Goal: Obtain resource: Download file/media

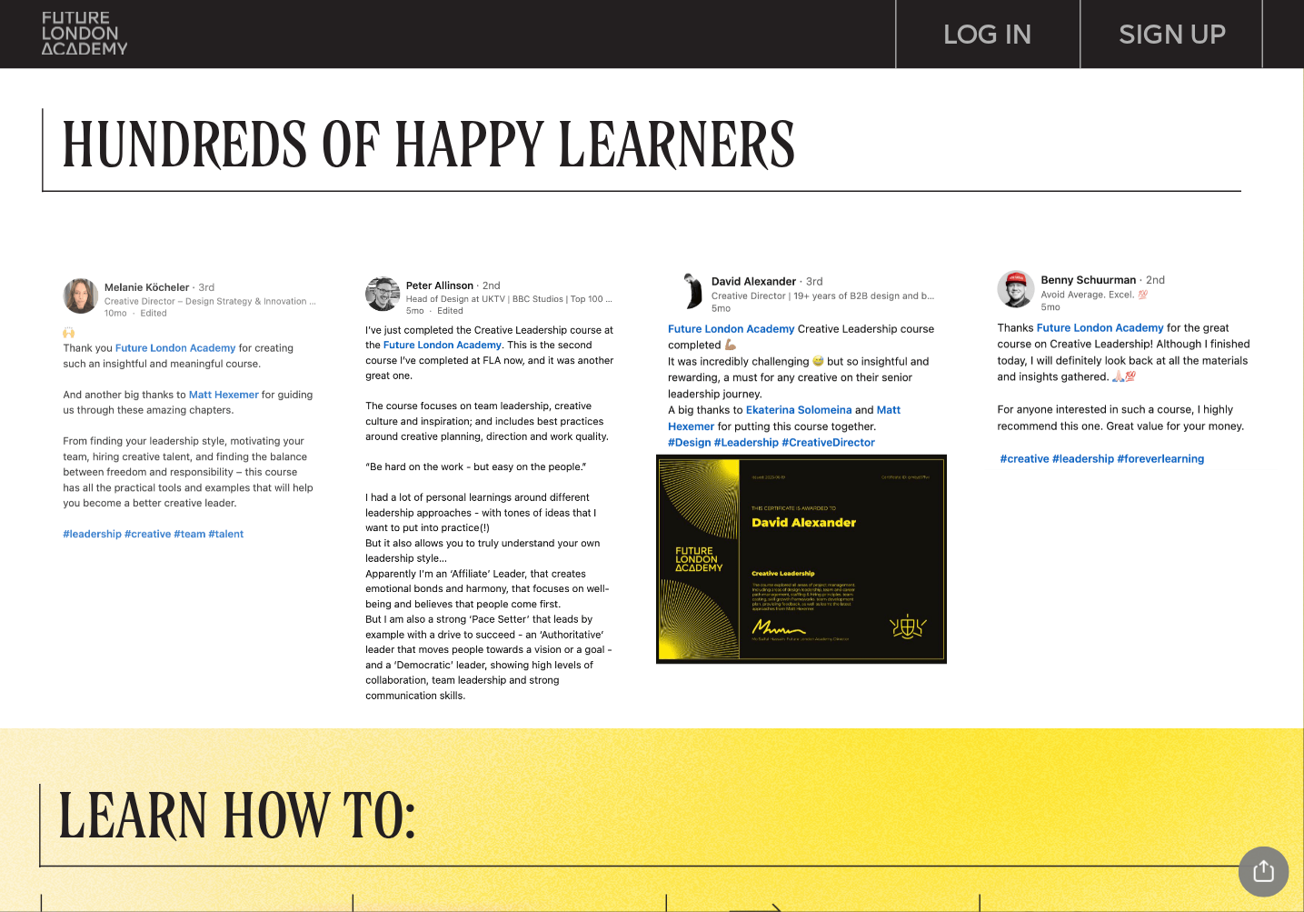
scroll to position [909, 0]
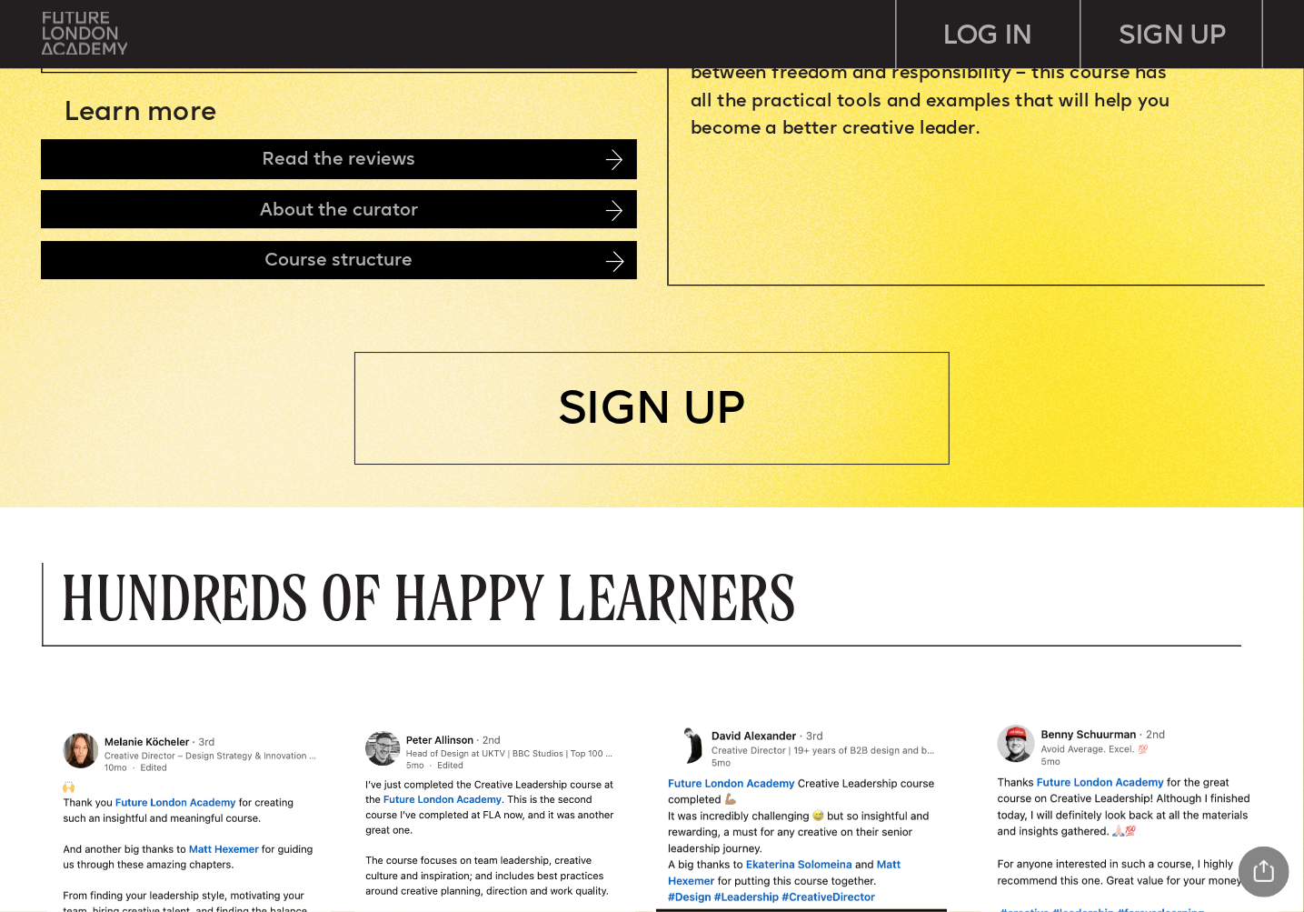
click at [92, 32] on img at bounding box center [84, 34] width 85 height 44
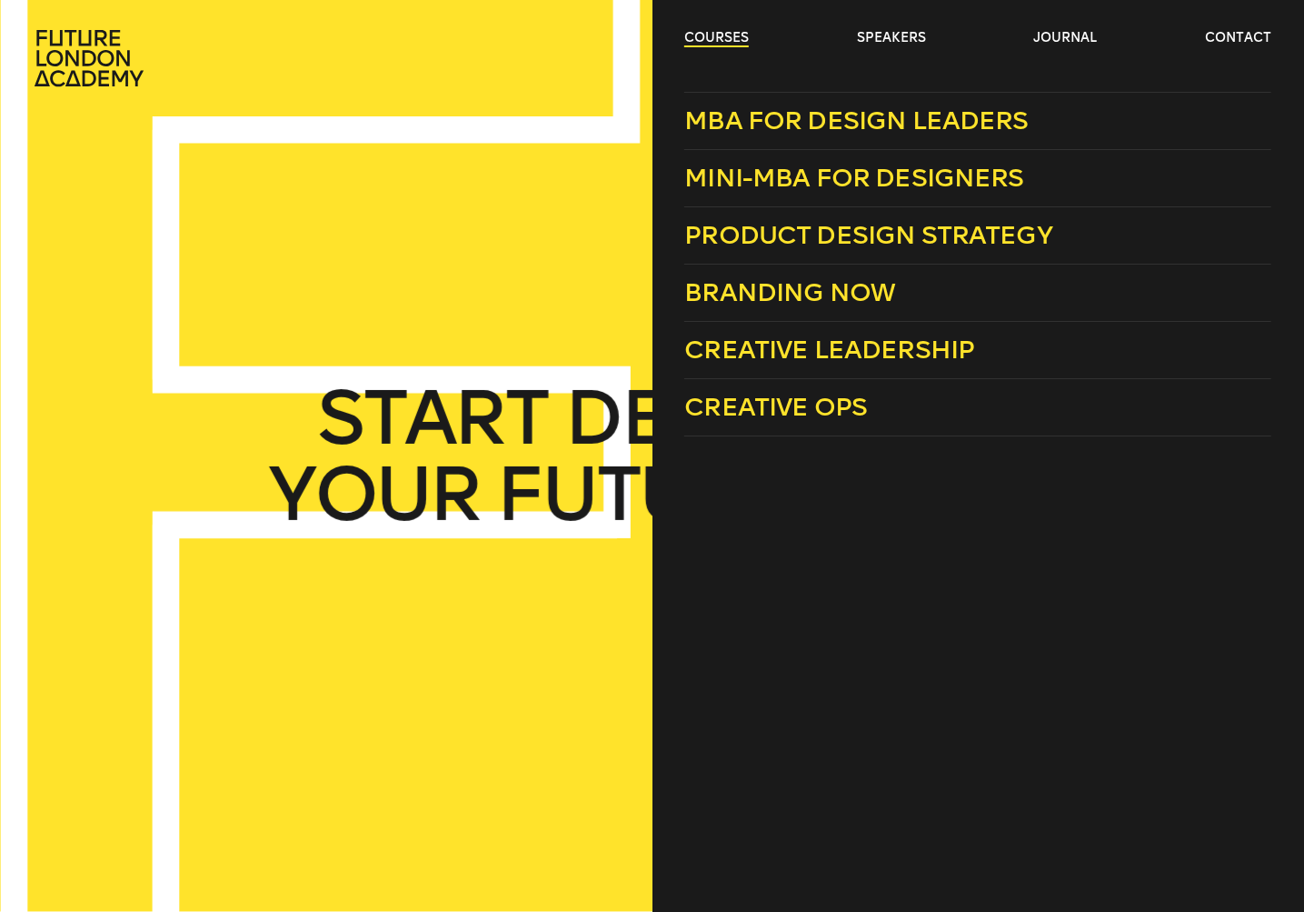
click at [709, 30] on link "courses" at bounding box center [716, 38] width 65 height 18
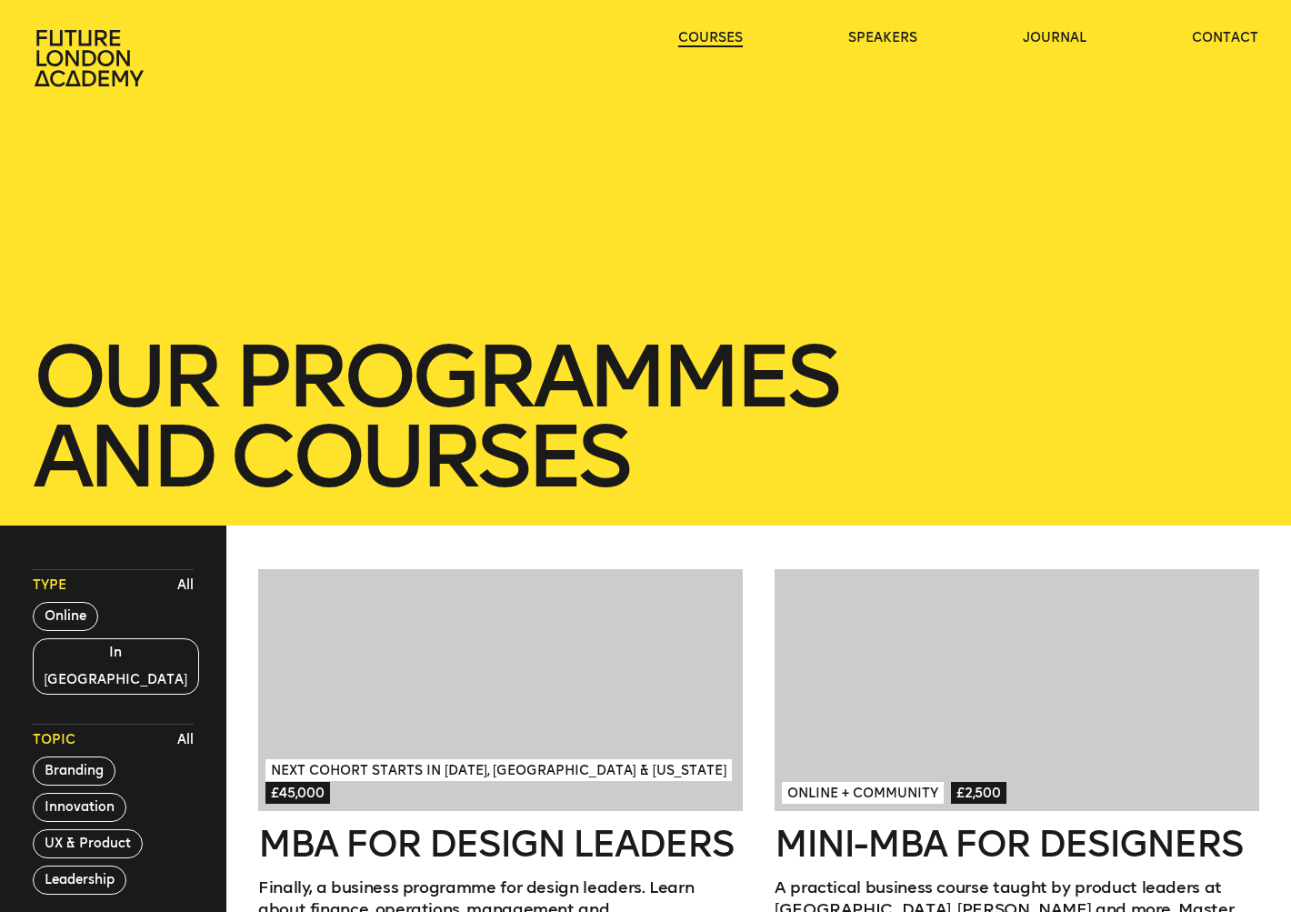
click at [709, 31] on link "courses" at bounding box center [710, 38] width 65 height 18
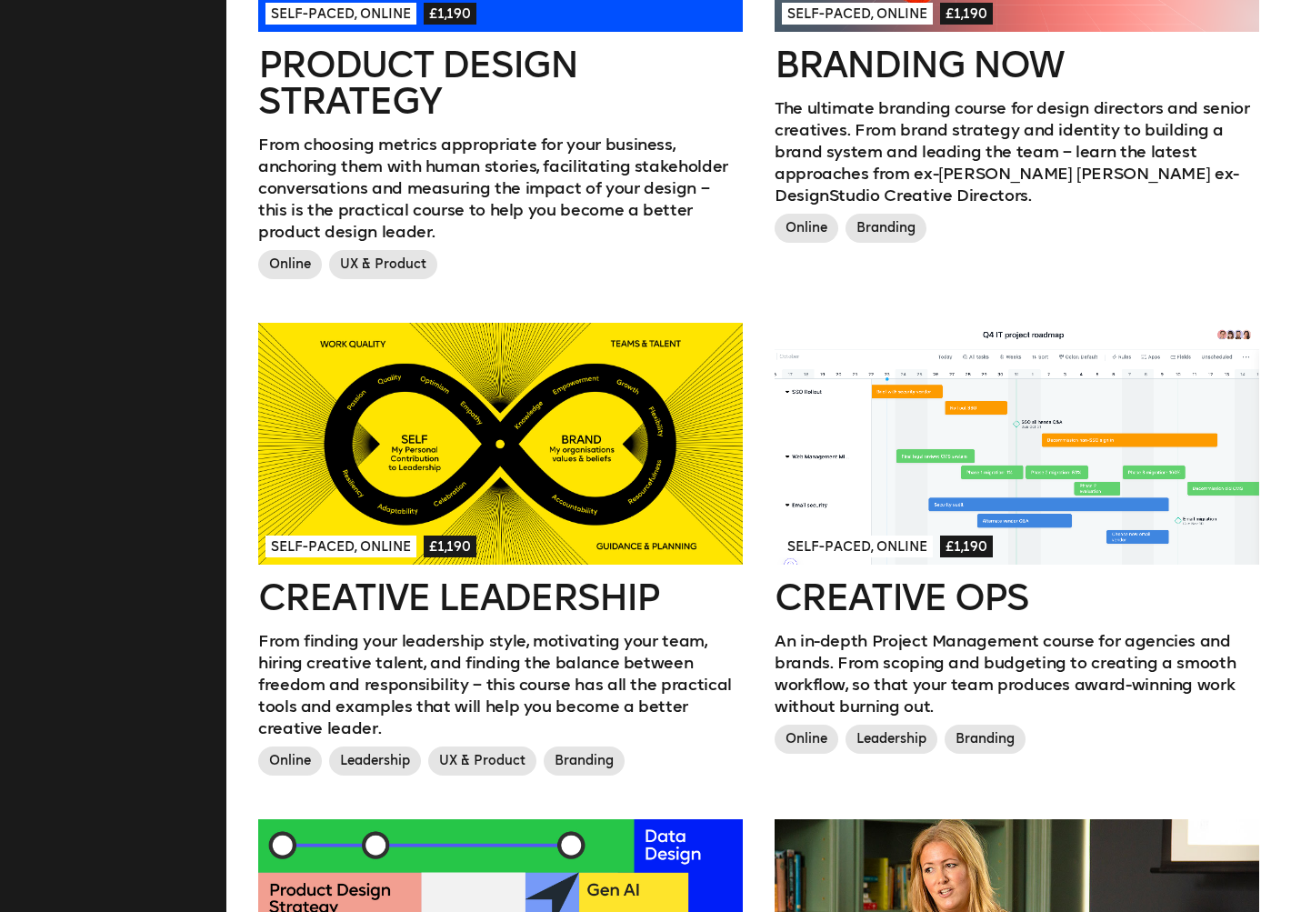
scroll to position [1364, 0]
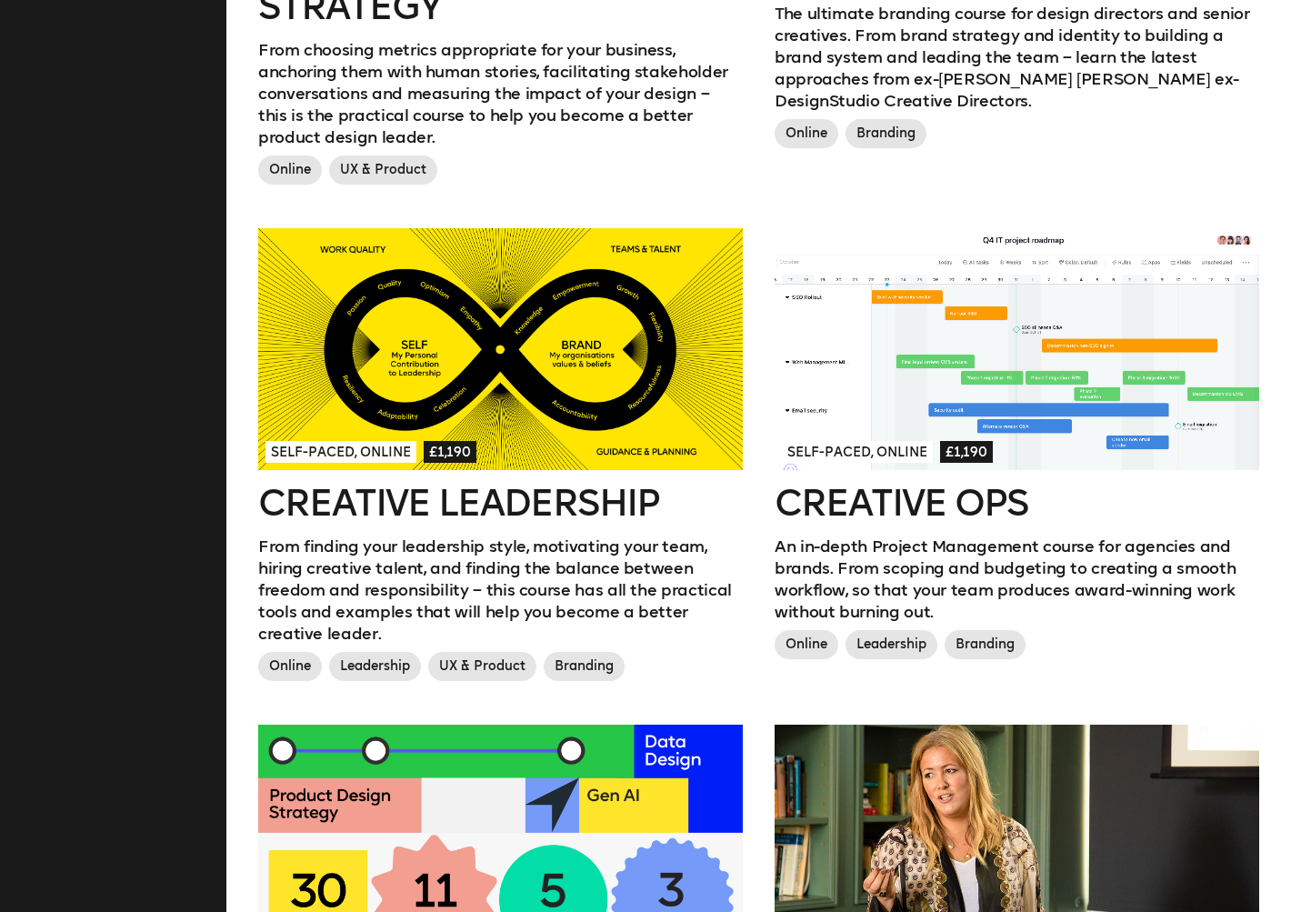
click at [984, 366] on div at bounding box center [1016, 349] width 484 height 242
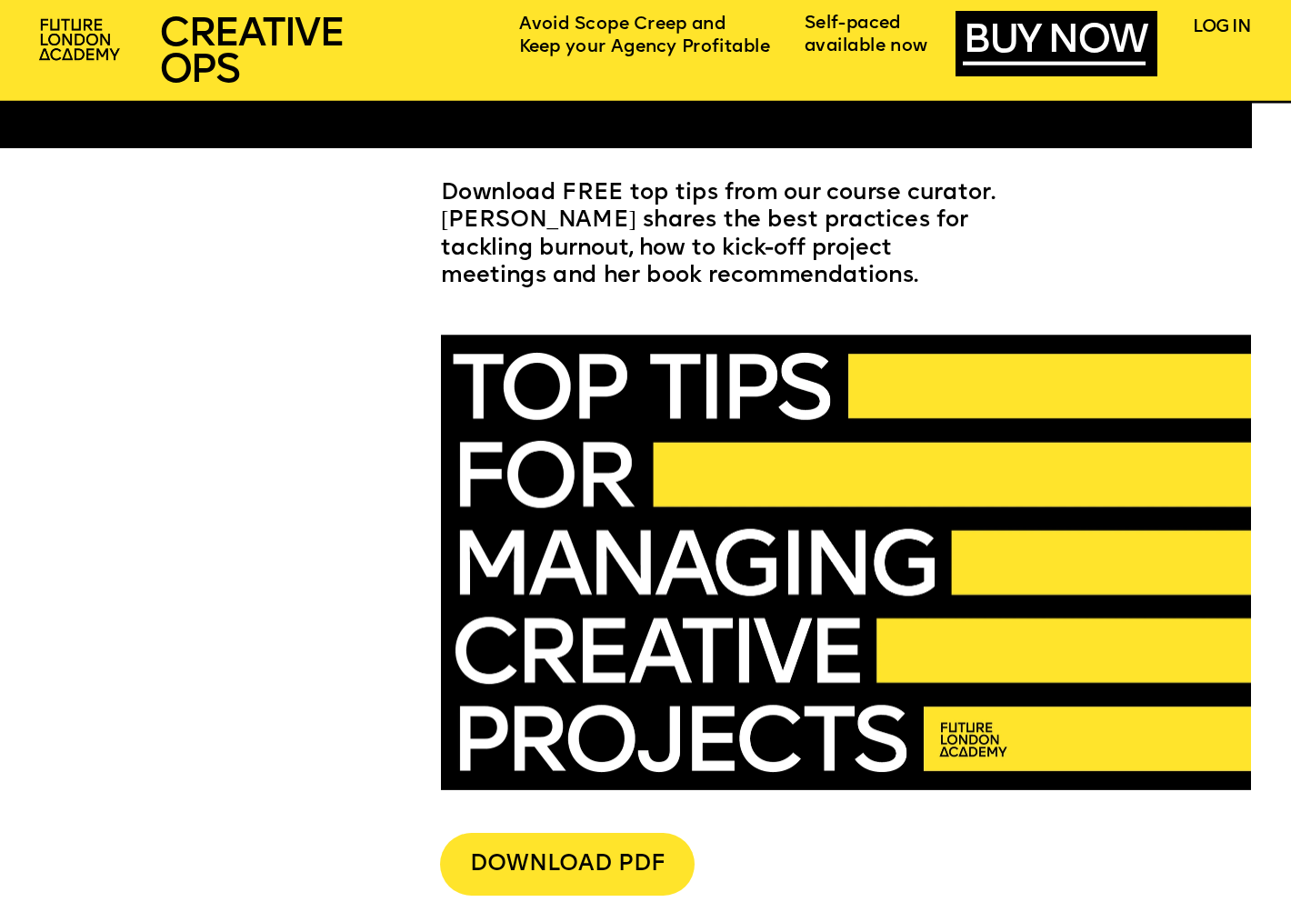
scroll to position [4363, 0]
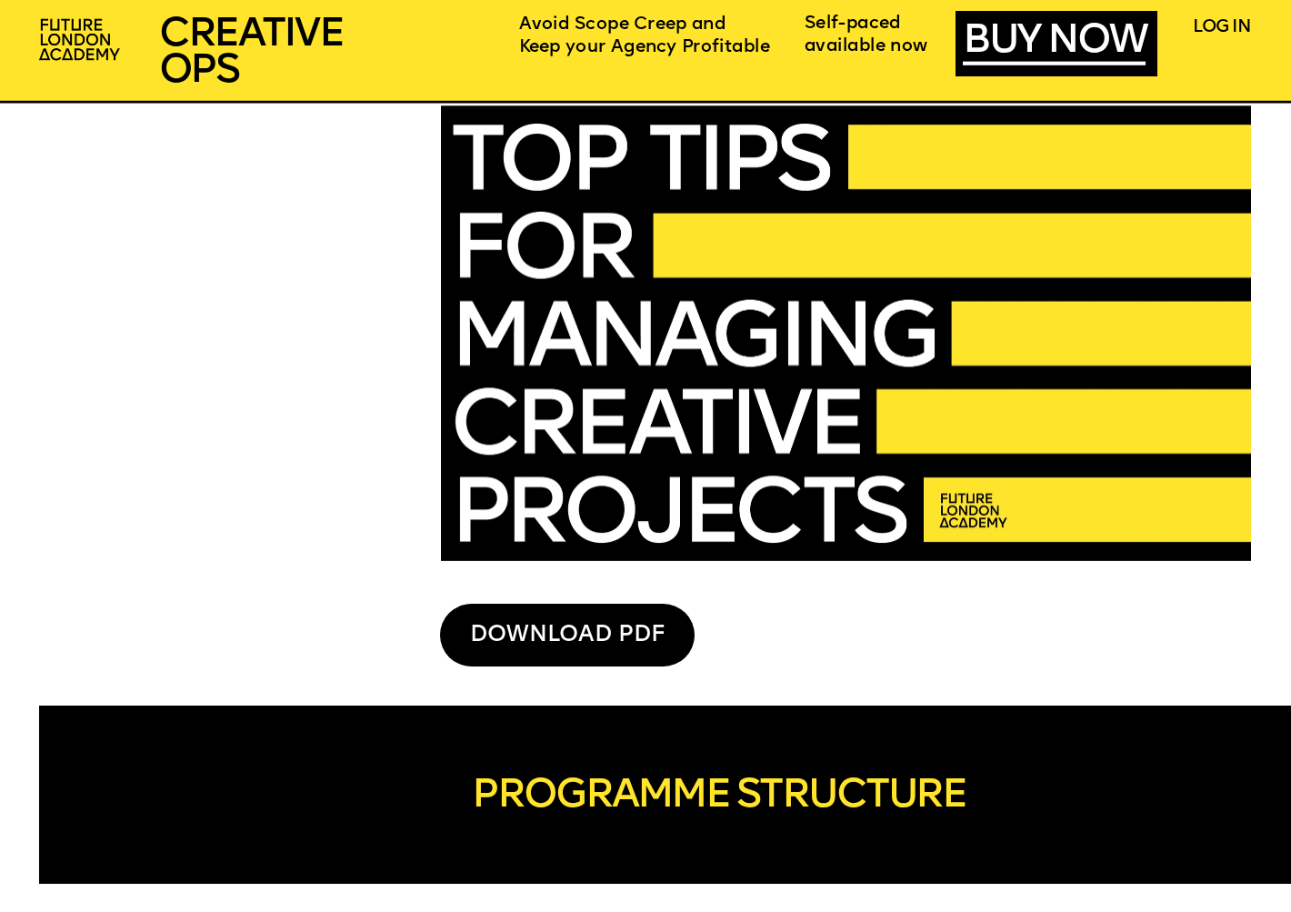
click at [565, 660] on div "DOWNLOAD PDF" at bounding box center [567, 635] width 255 height 63
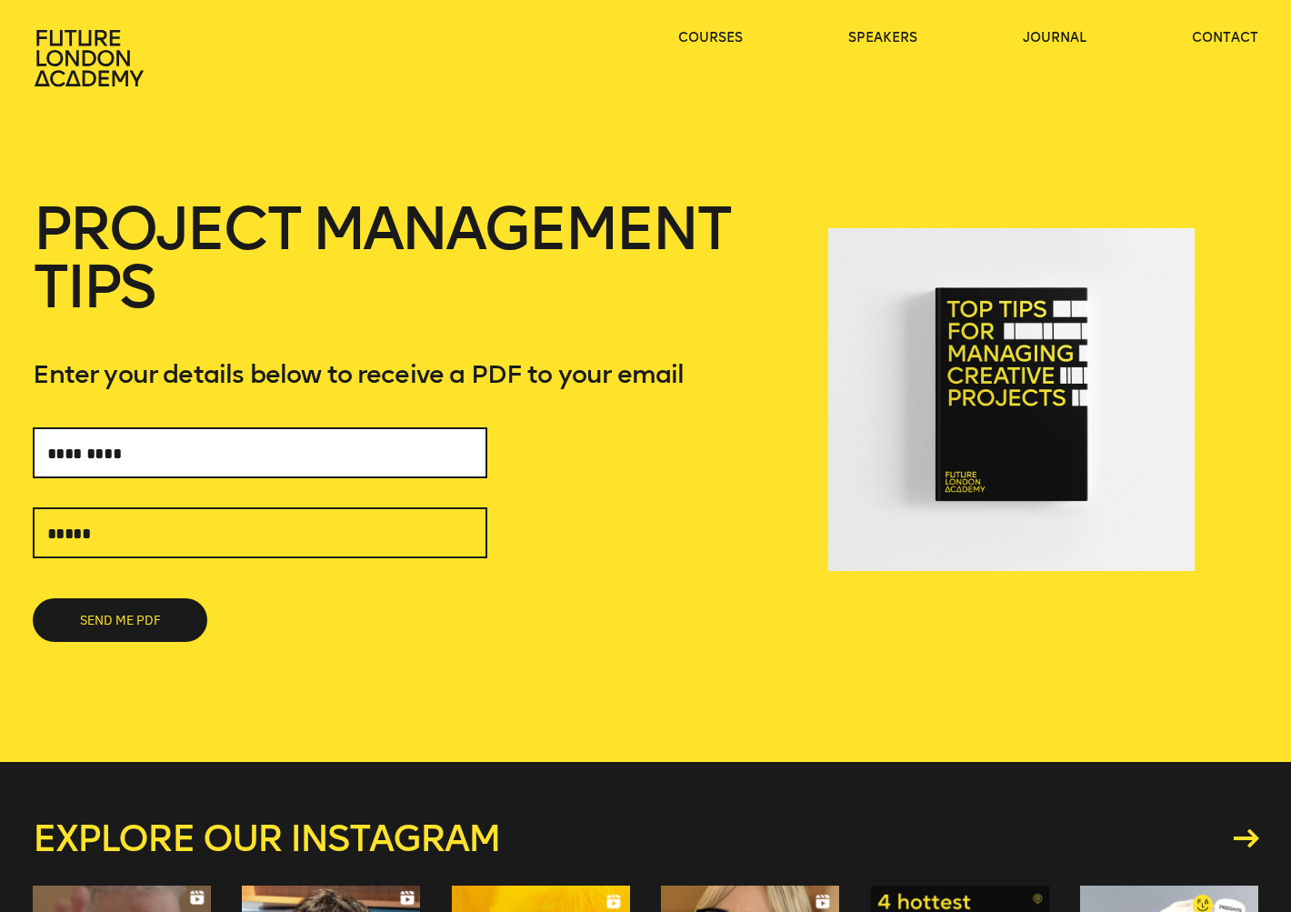
click at [272, 458] on input "text" at bounding box center [260, 452] width 455 height 51
type input "*"
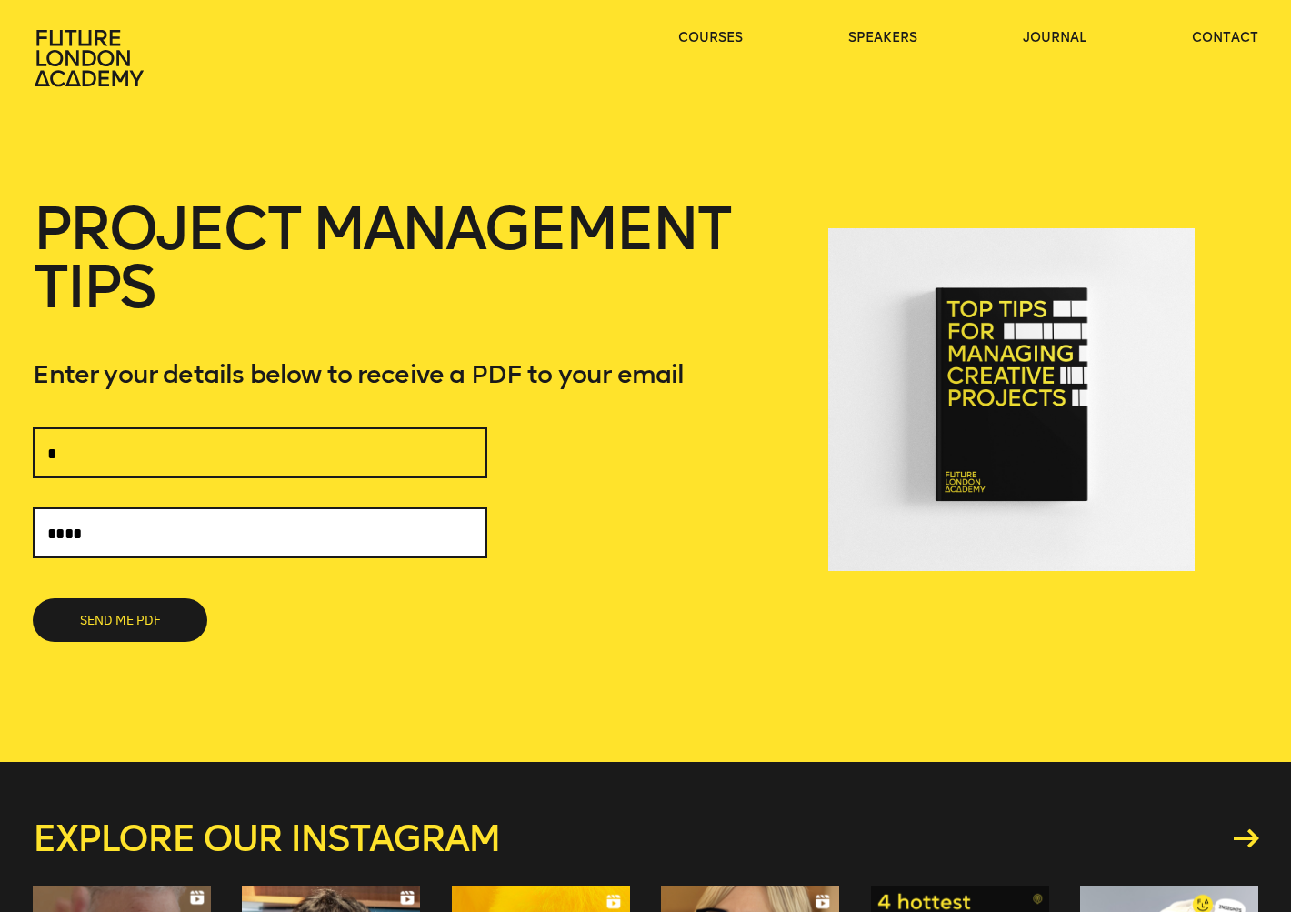
type input "****"
click at [265, 534] on input "****" at bounding box center [260, 532] width 455 height 51
type input "**********"
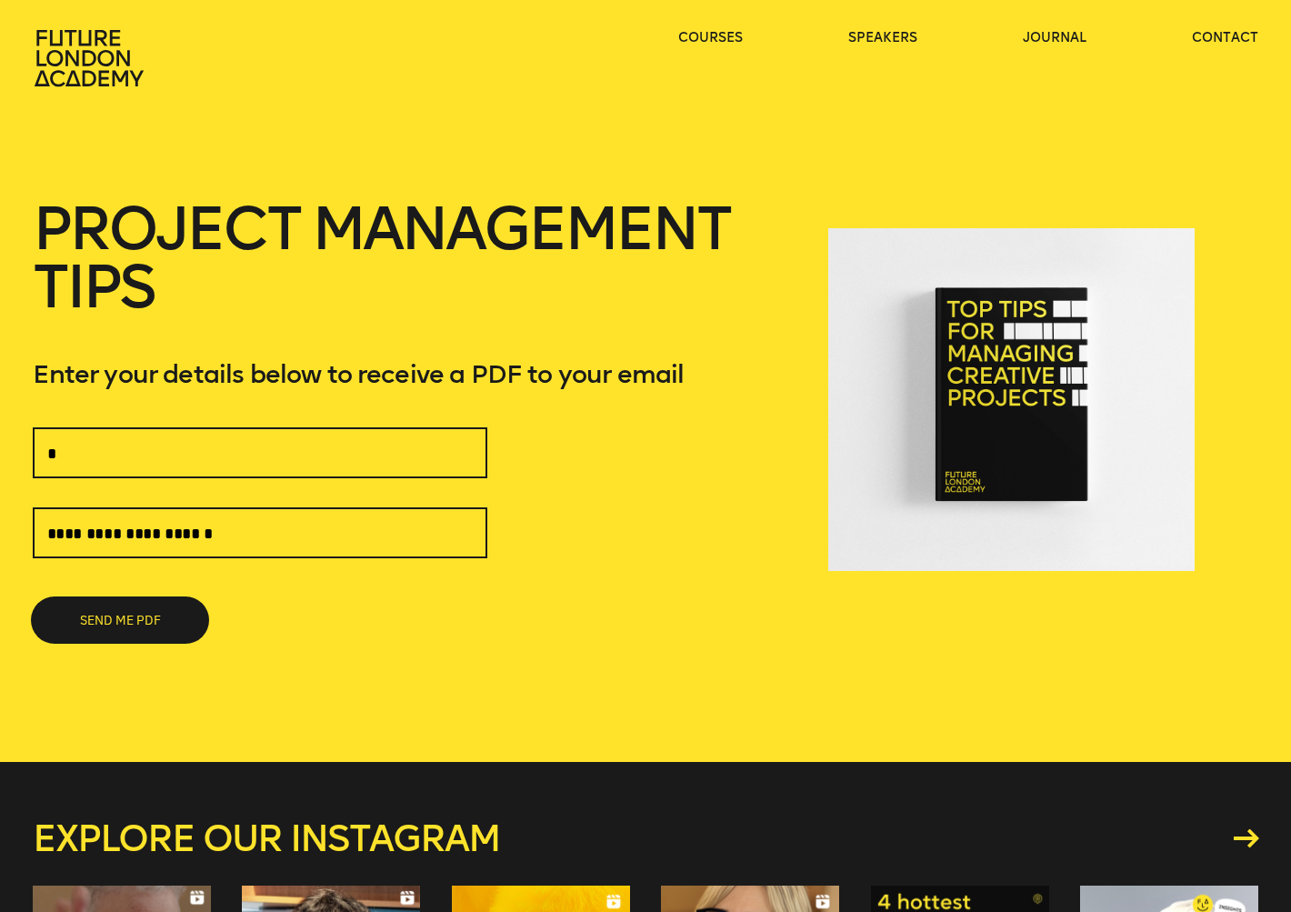
click at [169, 626] on button "SEND ME PDF" at bounding box center [120, 620] width 175 height 44
type input "*"
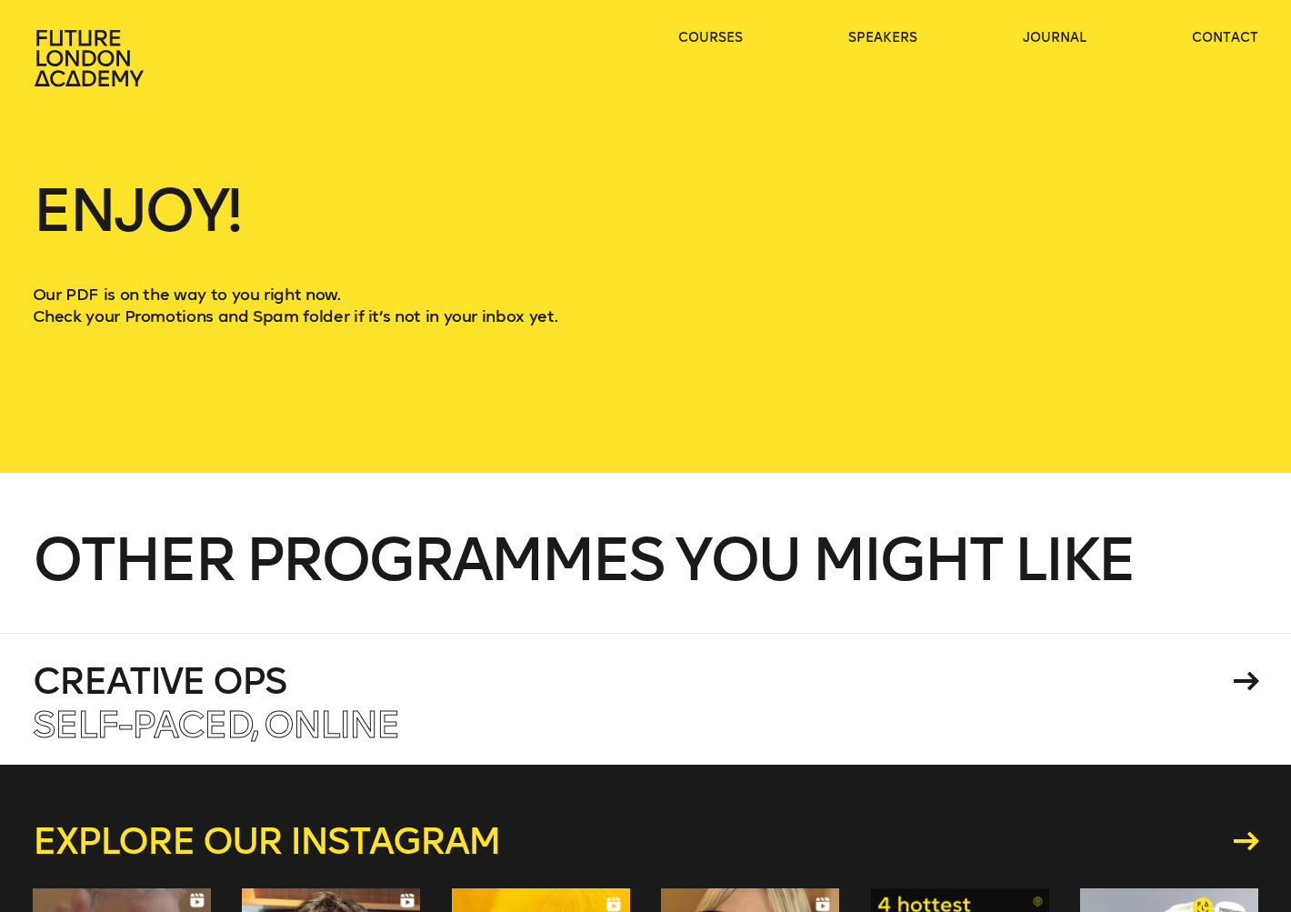
scroll to position [364, 0]
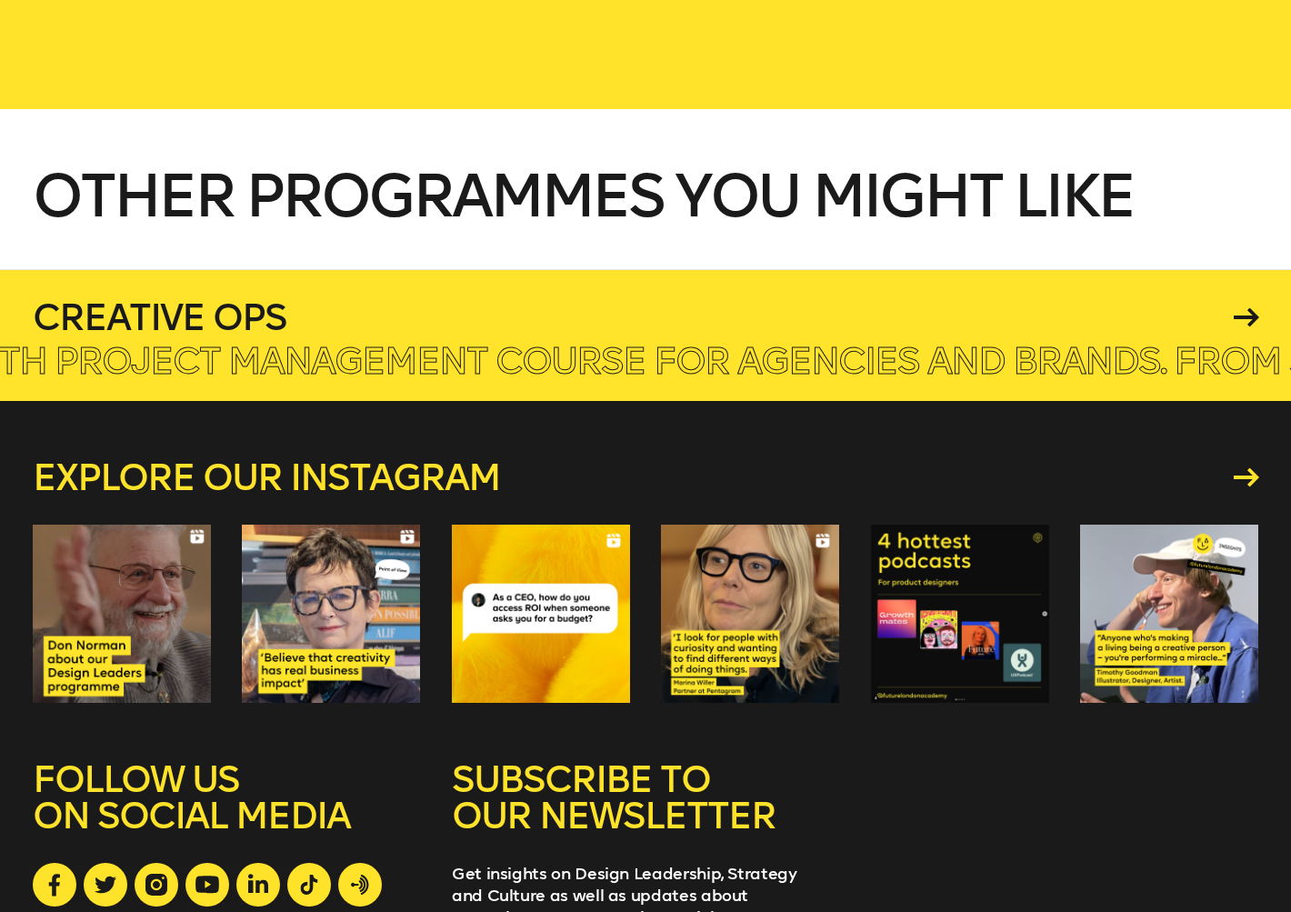
click at [1264, 310] on div at bounding box center [645, 335] width 1291 height 132
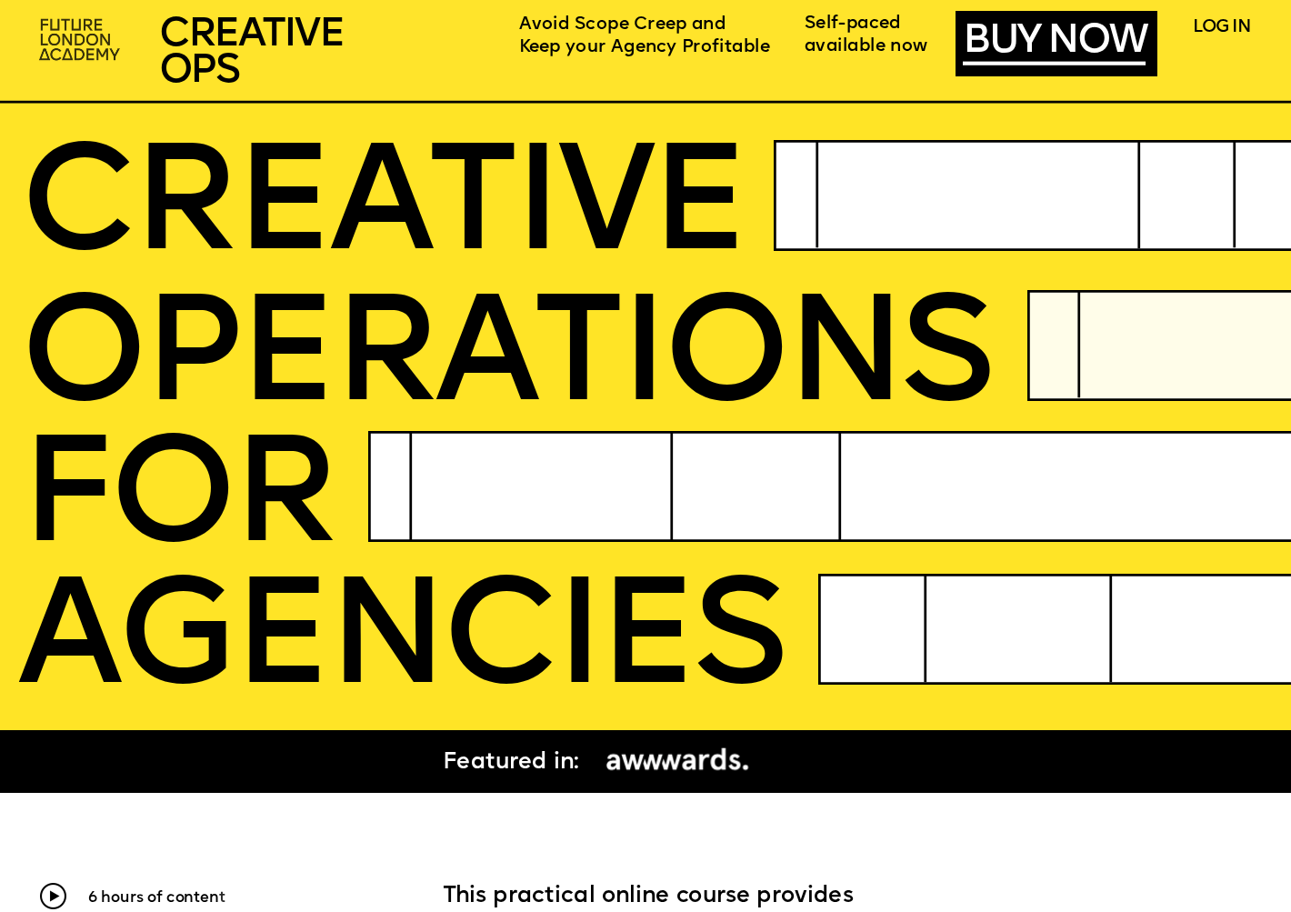
click at [62, 24] on img at bounding box center [82, 40] width 100 height 59
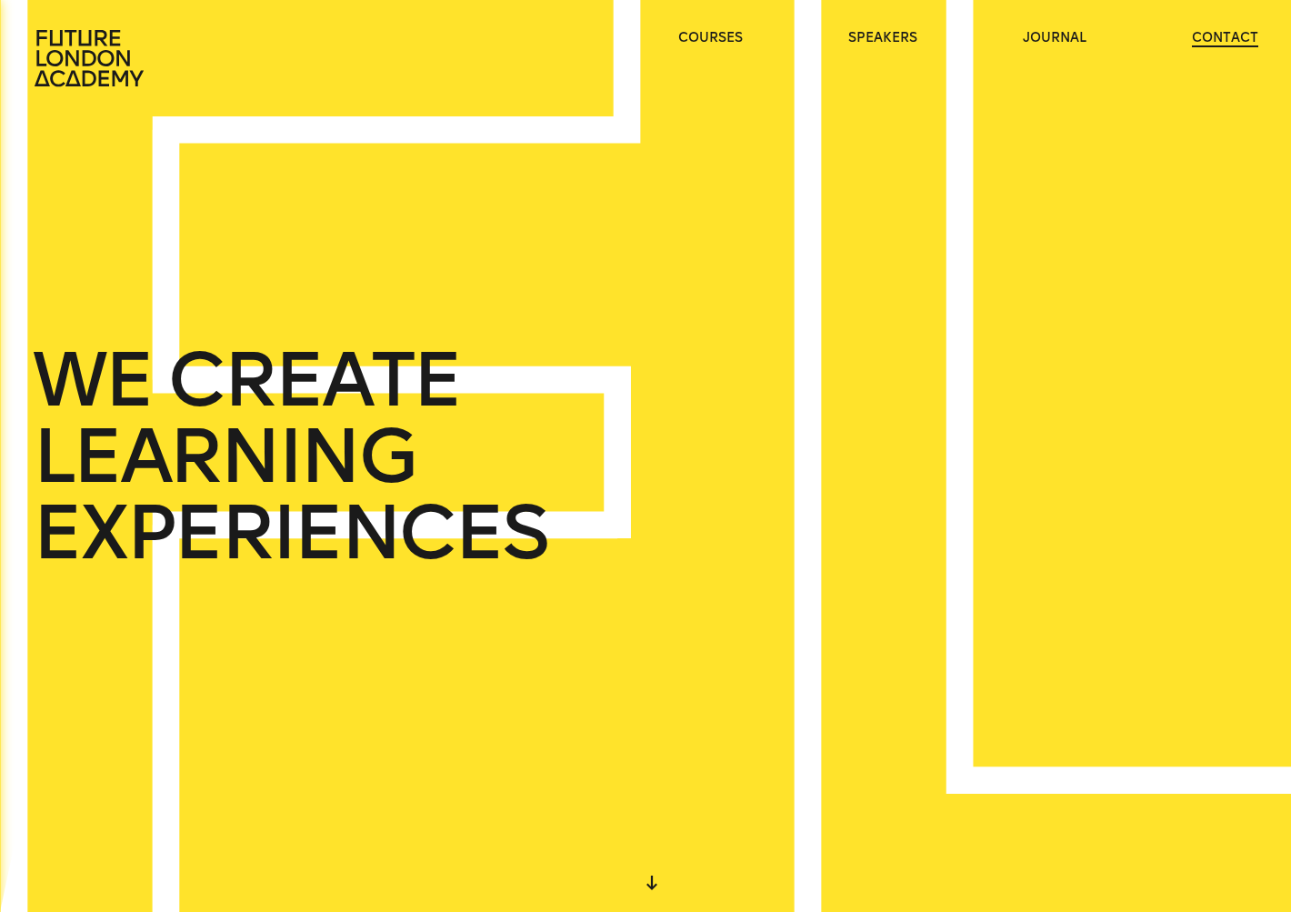
click at [1216, 38] on link "contact" at bounding box center [1225, 38] width 66 height 18
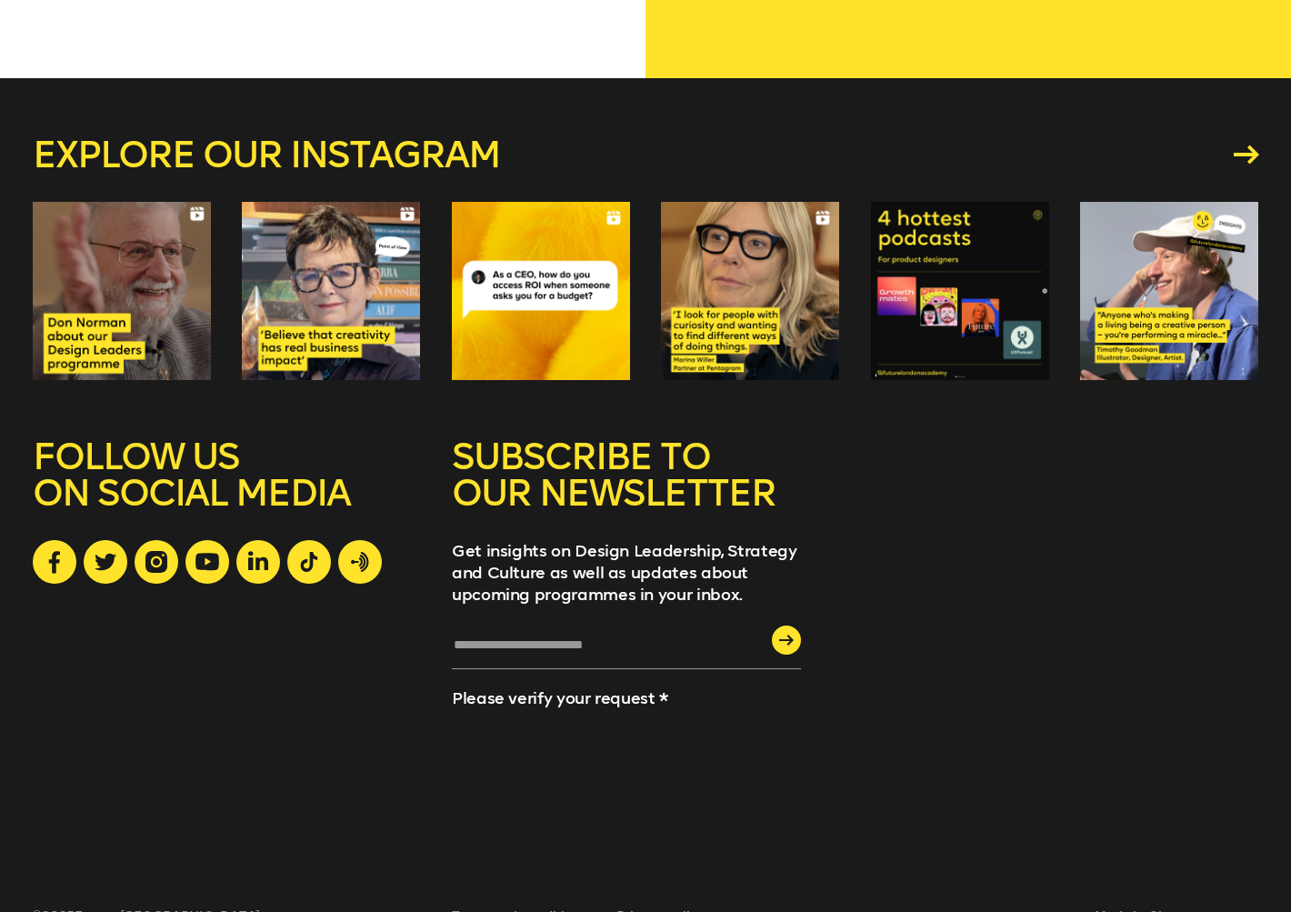
scroll to position [1875, 0]
